Goal: Task Accomplishment & Management: Manage account settings

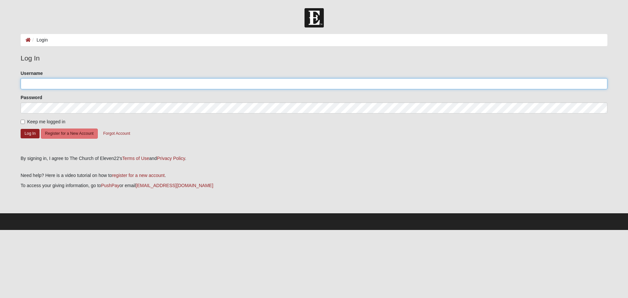
type input "rmanfredi"
click at [30, 134] on button "Log In" at bounding box center [30, 133] width 19 height 9
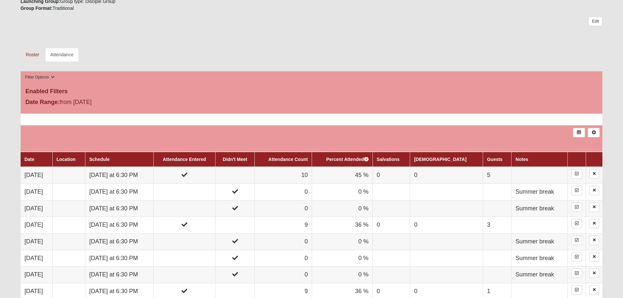
scroll to position [294, 0]
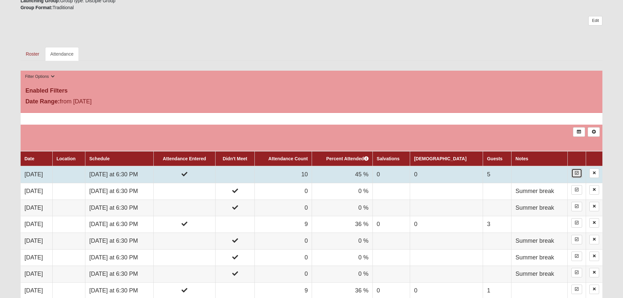
click at [577, 173] on icon at bounding box center [577, 173] width 4 height 4
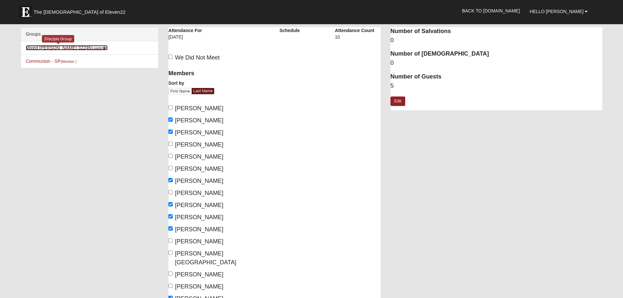
click at [37, 46] on link "Mixed [PERSON_NAME] 32246 (Leader )" at bounding box center [67, 47] width 82 height 5
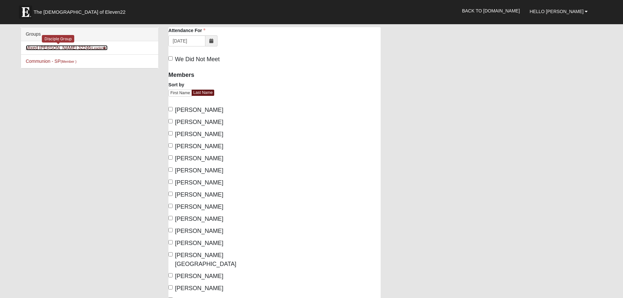
click at [52, 47] on link "Mixed Manfredi 32246 (Leader )" at bounding box center [67, 47] width 82 height 5
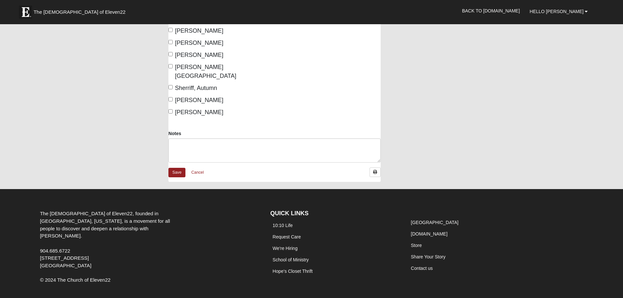
scroll to position [275, 0]
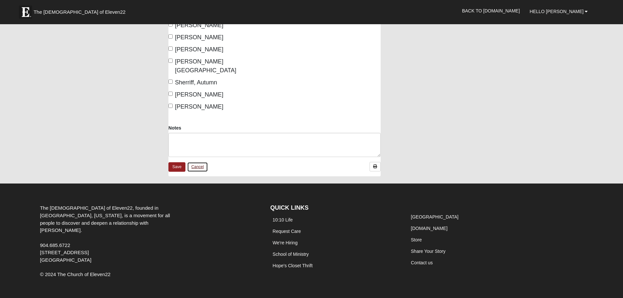
click at [195, 162] on link "Cancel" at bounding box center [197, 167] width 21 height 10
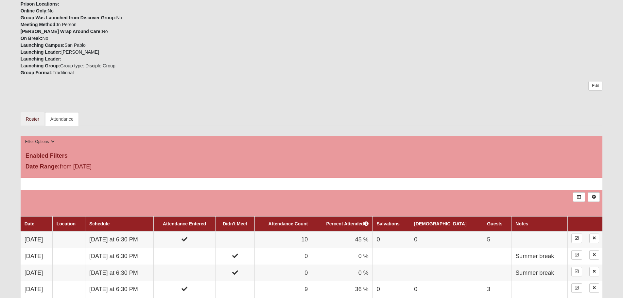
scroll to position [229, 0]
click at [35, 118] on link "Roster" at bounding box center [33, 119] width 24 height 14
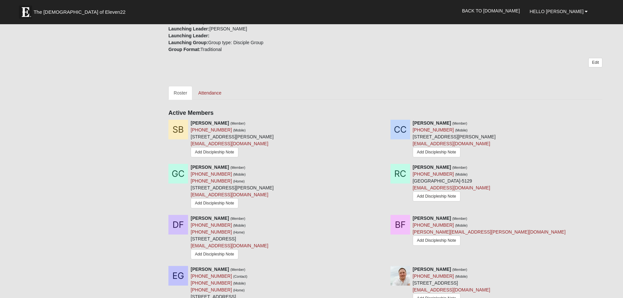
scroll to position [261, 0]
